Goal: Information Seeking & Learning: Learn about a topic

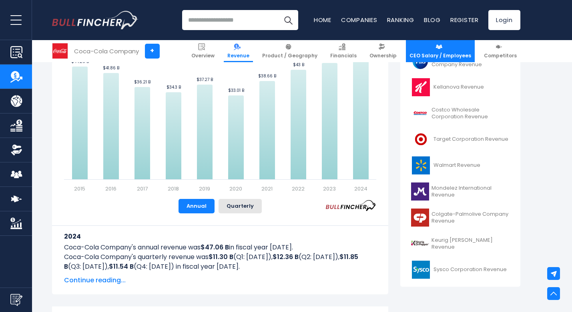
scroll to position [243, 0]
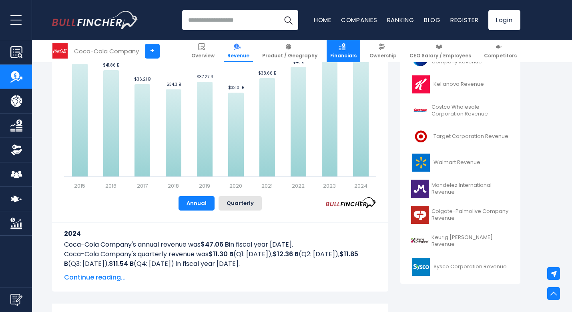
click at [351, 57] on span "Financials" at bounding box center [343, 55] width 26 height 6
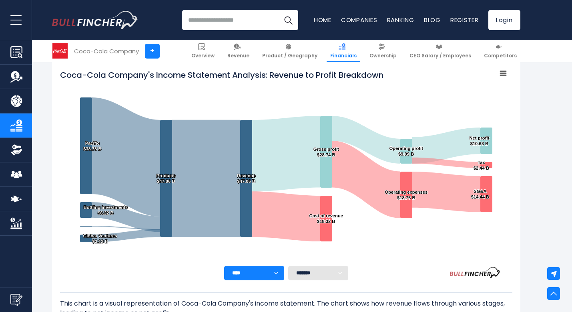
scroll to position [121, 0]
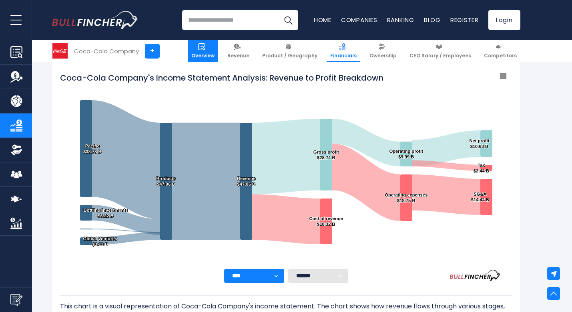
click at [217, 50] on link "Overview" at bounding box center [203, 51] width 30 height 22
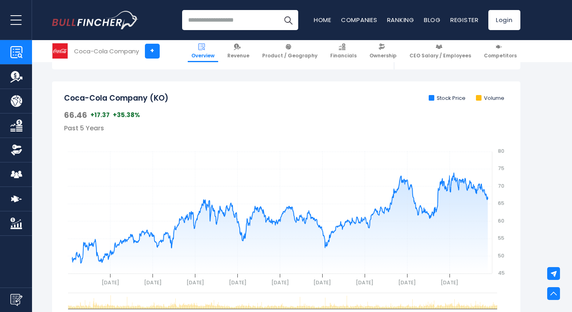
scroll to position [227, 0]
